Goal: Information Seeking & Learning: Learn about a topic

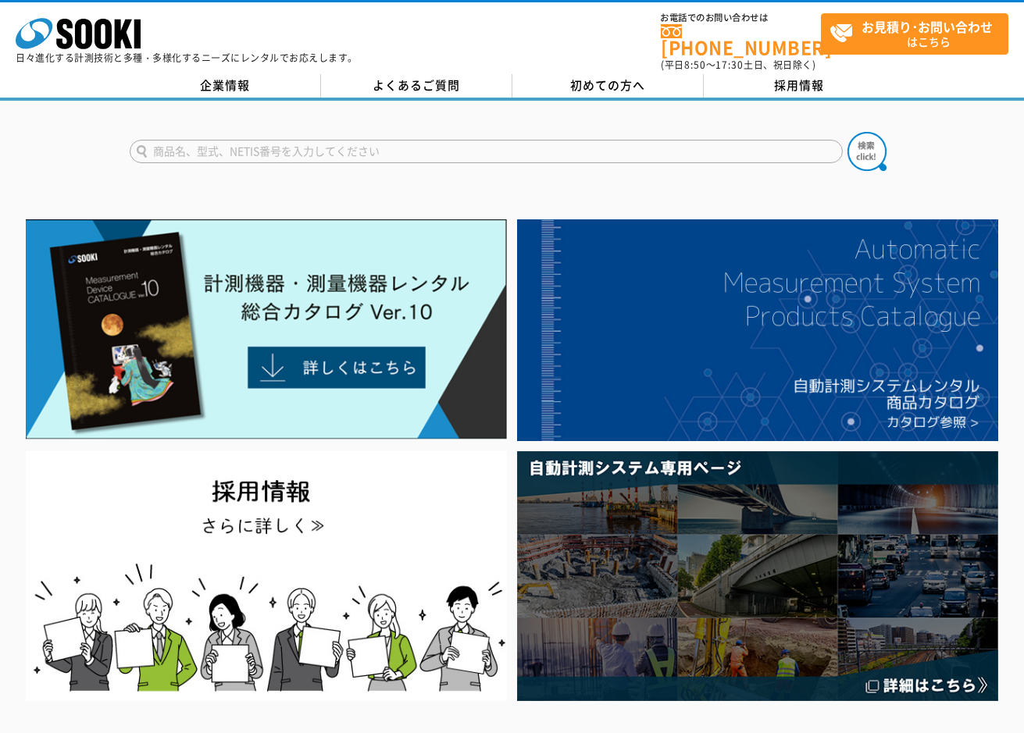
click at [701, 148] on input "text" at bounding box center [486, 151] width 713 height 23
type input "き"
type input "回転灯"
click at [847, 132] on img at bounding box center [866, 151] width 39 height 39
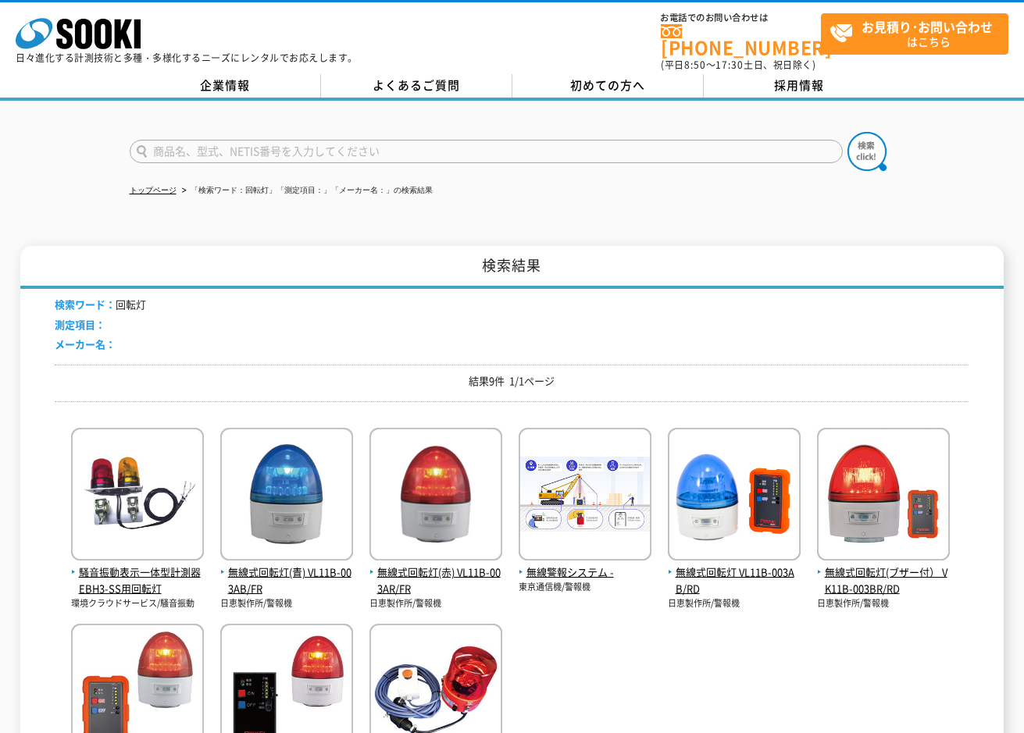
scroll to position [234, 0]
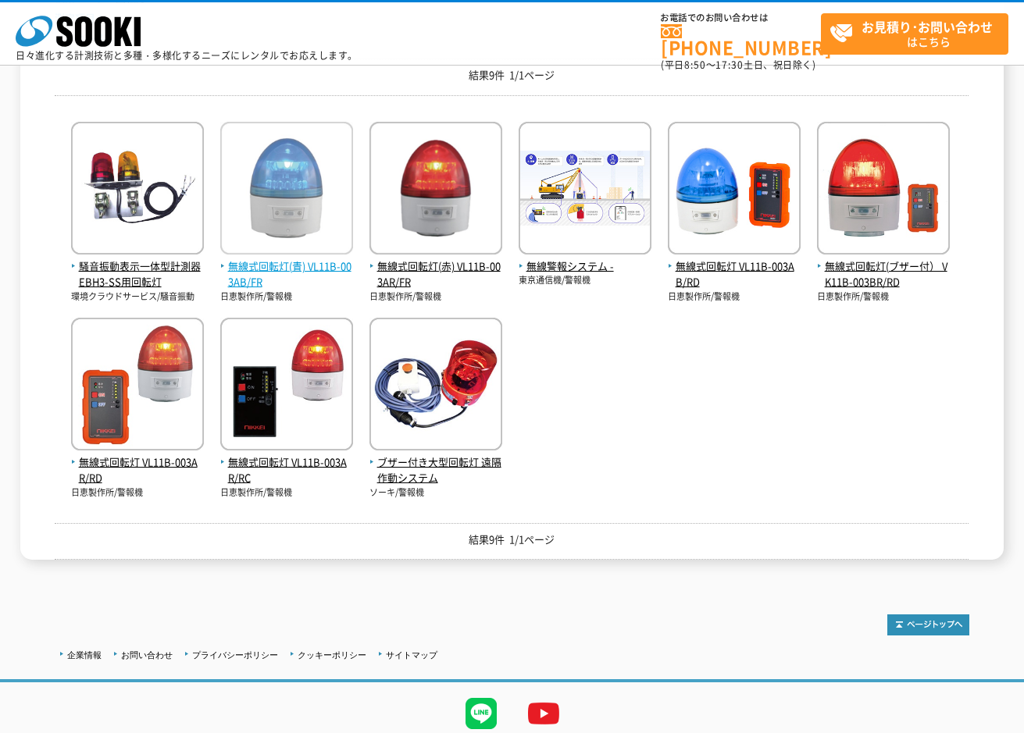
click at [308, 268] on span "無線式回転灯(青) VL11B-003AB/FR" at bounding box center [286, 274] width 133 height 33
click at [320, 223] on img at bounding box center [286, 190] width 133 height 137
click at [282, 228] on img at bounding box center [286, 190] width 133 height 137
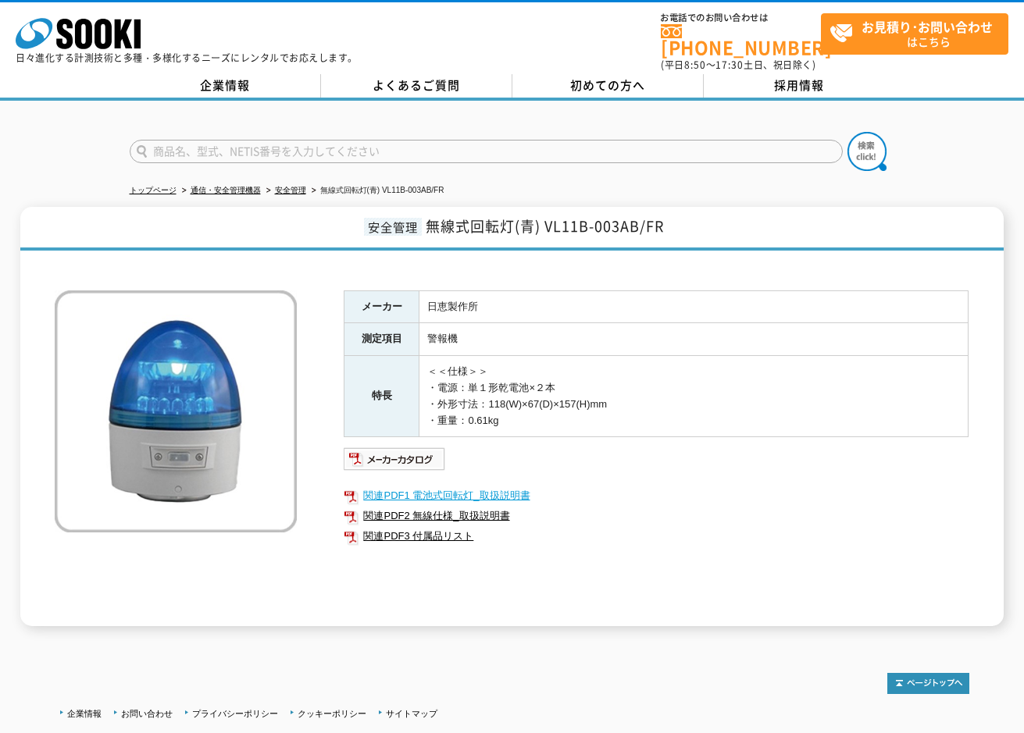
click at [434, 486] on link "関連PDF1 電池式回転灯_取扱説明書" at bounding box center [656, 496] width 625 height 20
click at [394, 506] on link "関連PDF2 無線仕様_取扱説明書" at bounding box center [656, 516] width 625 height 20
click at [374, 451] on img at bounding box center [395, 459] width 102 height 25
click at [416, 528] on link "関連PDF3 付属品リスト" at bounding box center [656, 536] width 625 height 20
click at [430, 490] on link "関連PDF1 電池式回転灯_取扱説明書" at bounding box center [656, 496] width 625 height 20
